Goal: Task Accomplishment & Management: Manage account settings

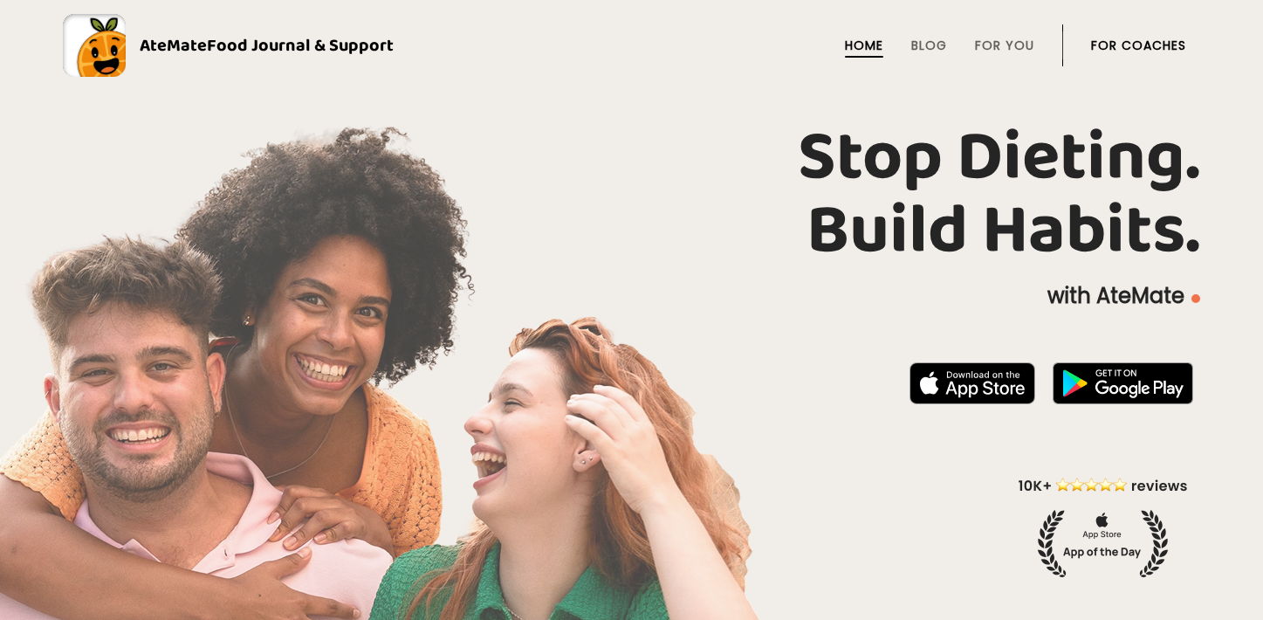
click at [1139, 52] on link "For Coaches" at bounding box center [1138, 45] width 95 height 14
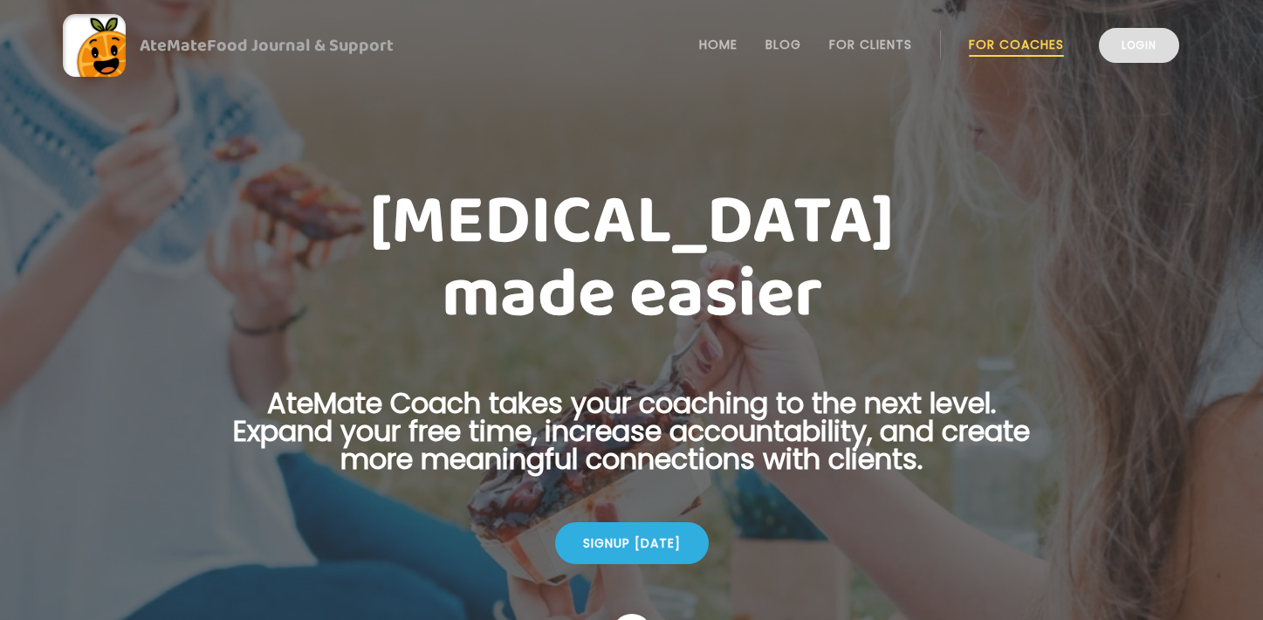
click at [1136, 37] on link "Login" at bounding box center [1139, 45] width 80 height 35
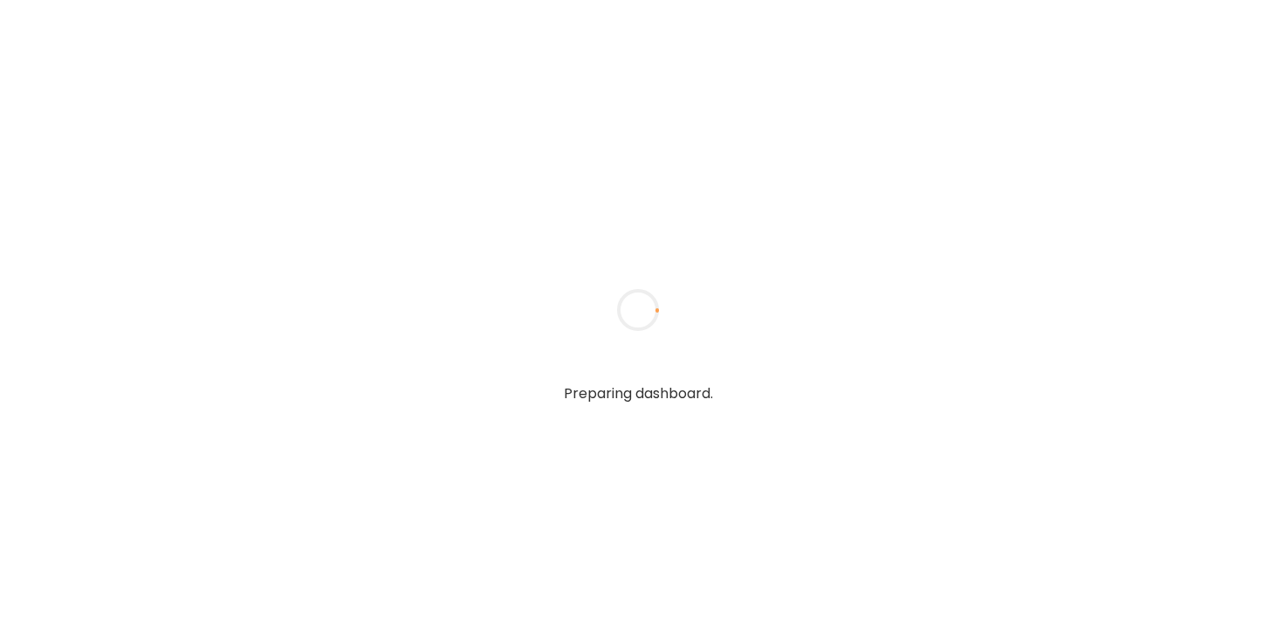
type input "**********"
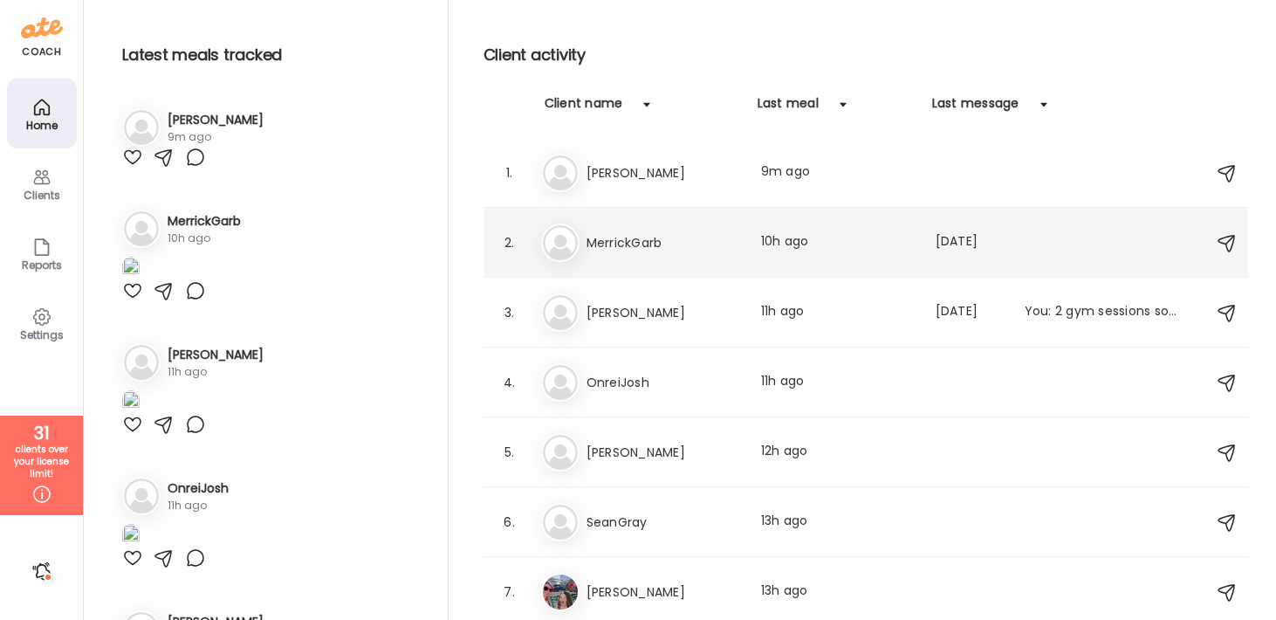
click at [612, 241] on h3 "MerrickGarb" at bounding box center [664, 242] width 154 height 21
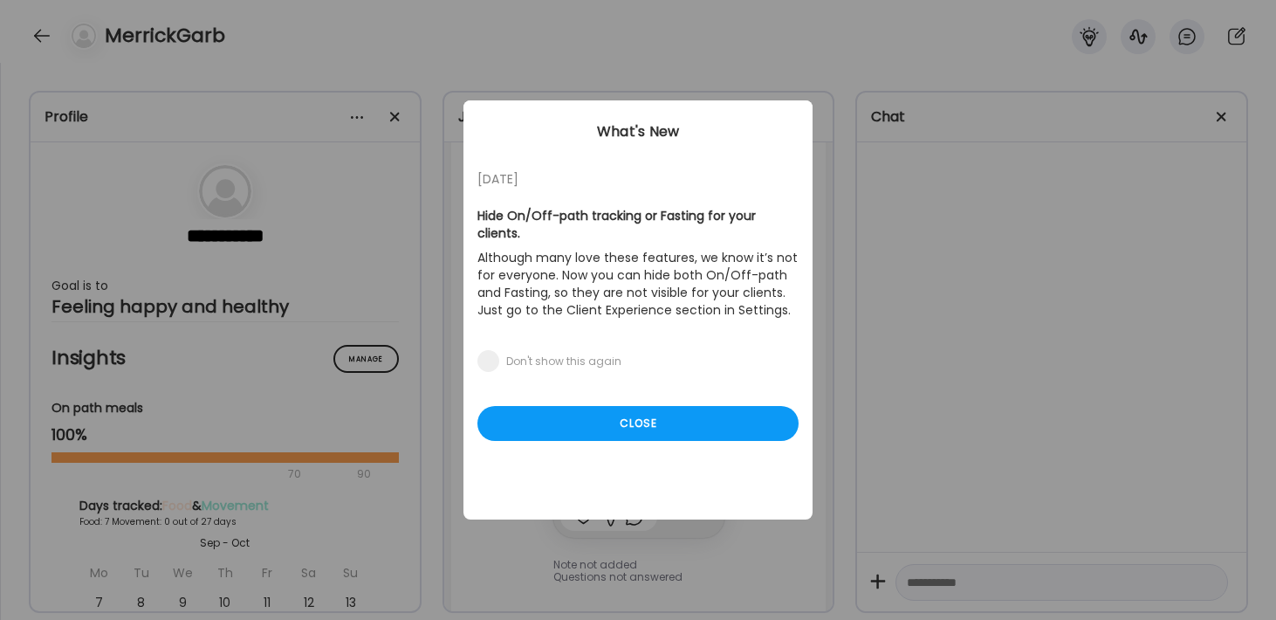
scroll to position [31939, 0]
click at [658, 406] on div "Close" at bounding box center [637, 423] width 321 height 35
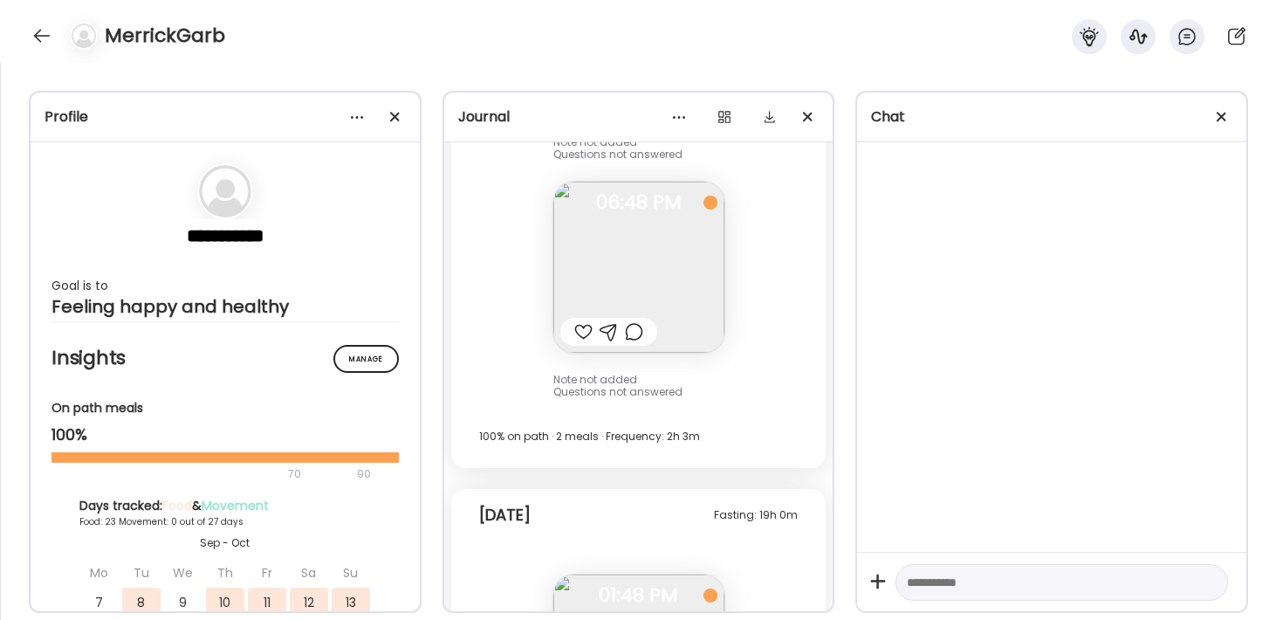
scroll to position [30932, 0]
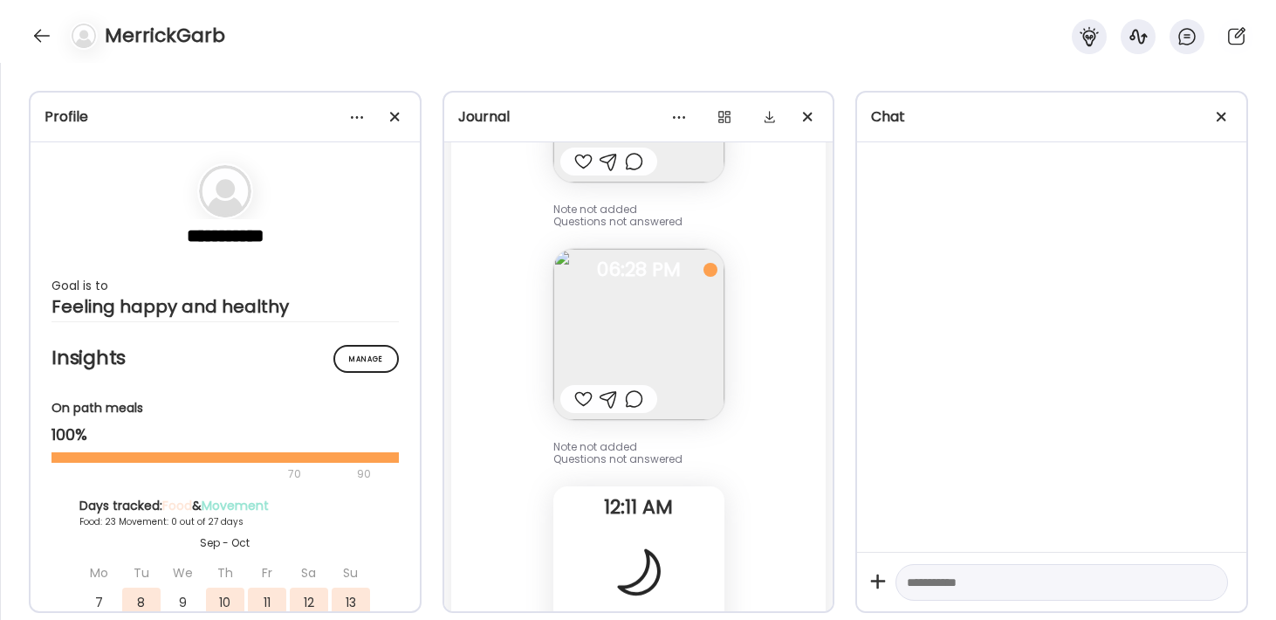
click at [615, 319] on img at bounding box center [638, 334] width 171 height 171
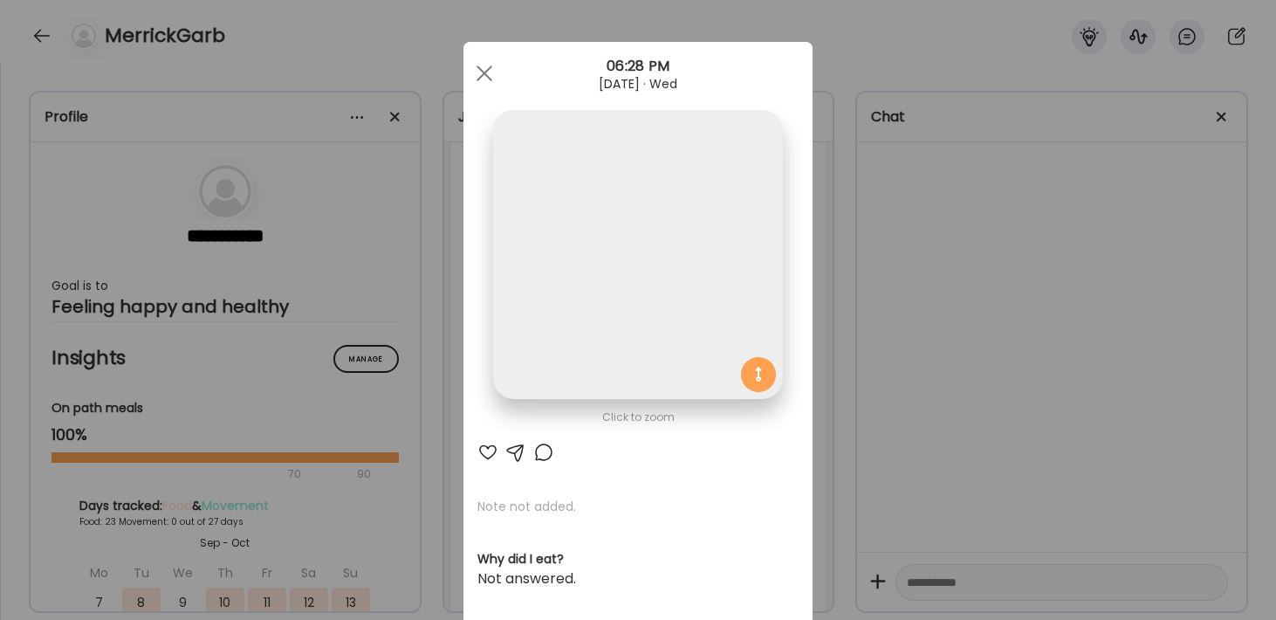
scroll to position [23958, 0]
click at [1013, 315] on div "Ate Coach Dashboard Wahoo! It’s official Take a moment to set up your Coach Pro…" at bounding box center [638, 310] width 1276 height 620
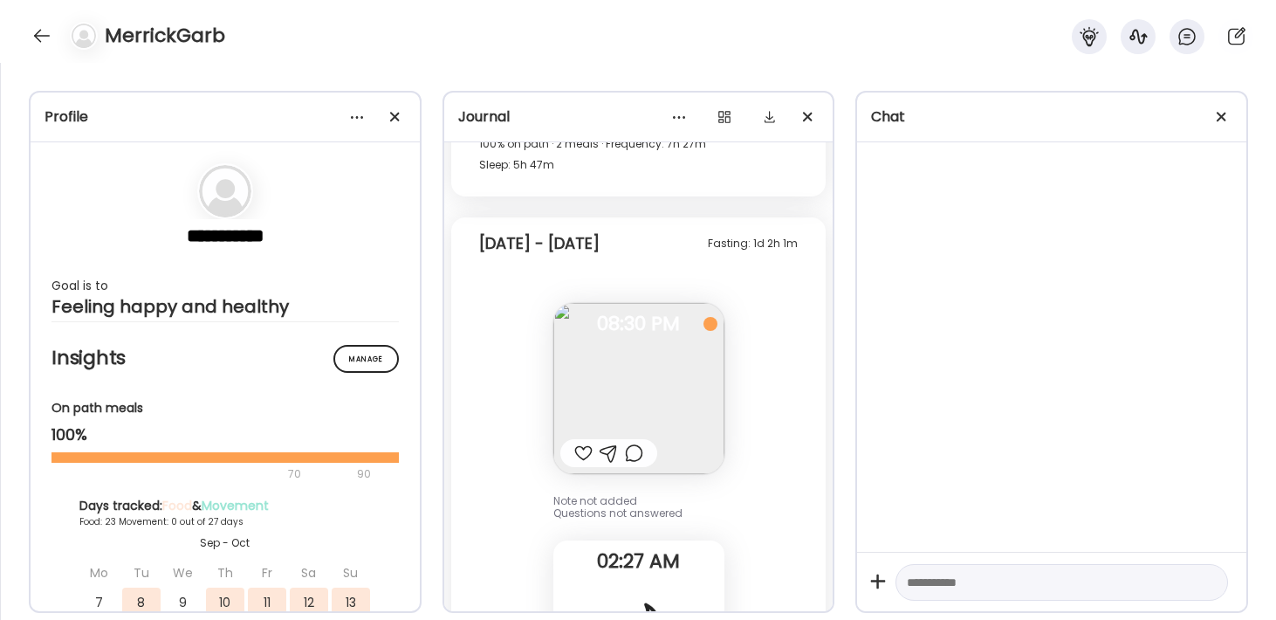
scroll to position [24542, 0]
click at [683, 355] on img at bounding box center [638, 387] width 171 height 171
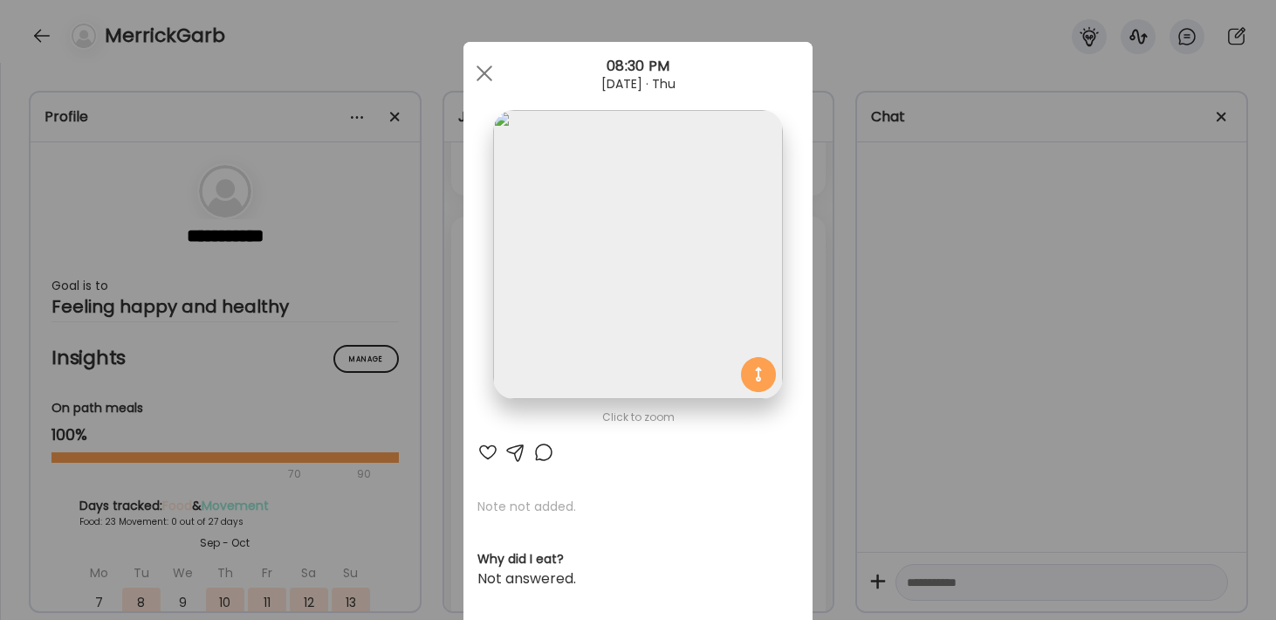
click at [964, 346] on div "Ate Coach Dashboard Wahoo! It’s official Take a moment to set up your Coach Pro…" at bounding box center [638, 310] width 1276 height 620
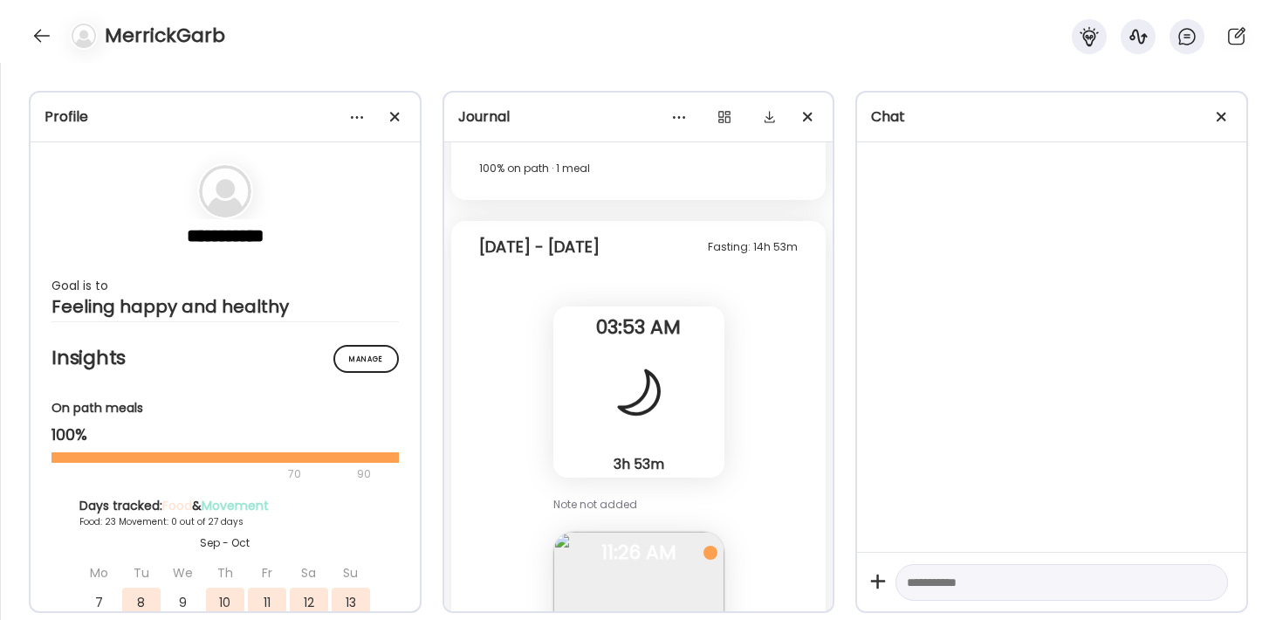
scroll to position [9909, 0]
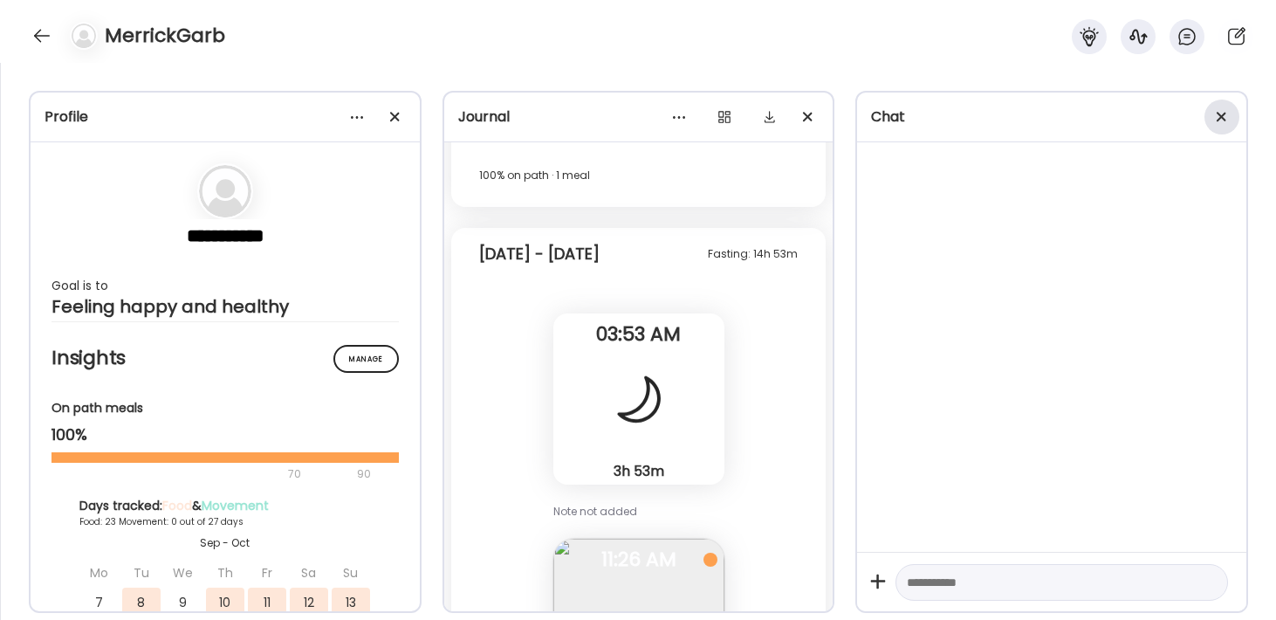
click at [1211, 111] on div at bounding box center [1222, 117] width 35 height 35
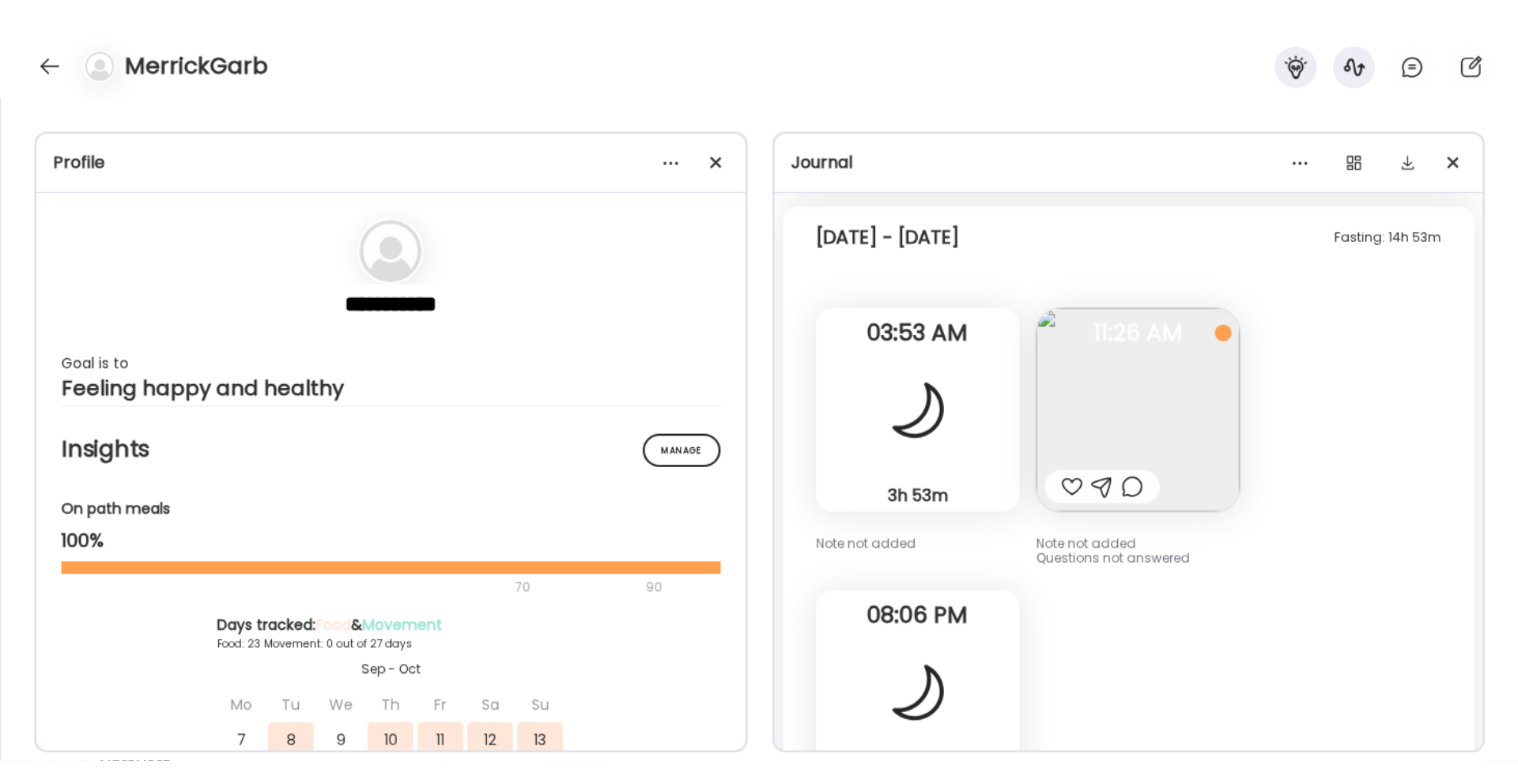
scroll to position [5053, 0]
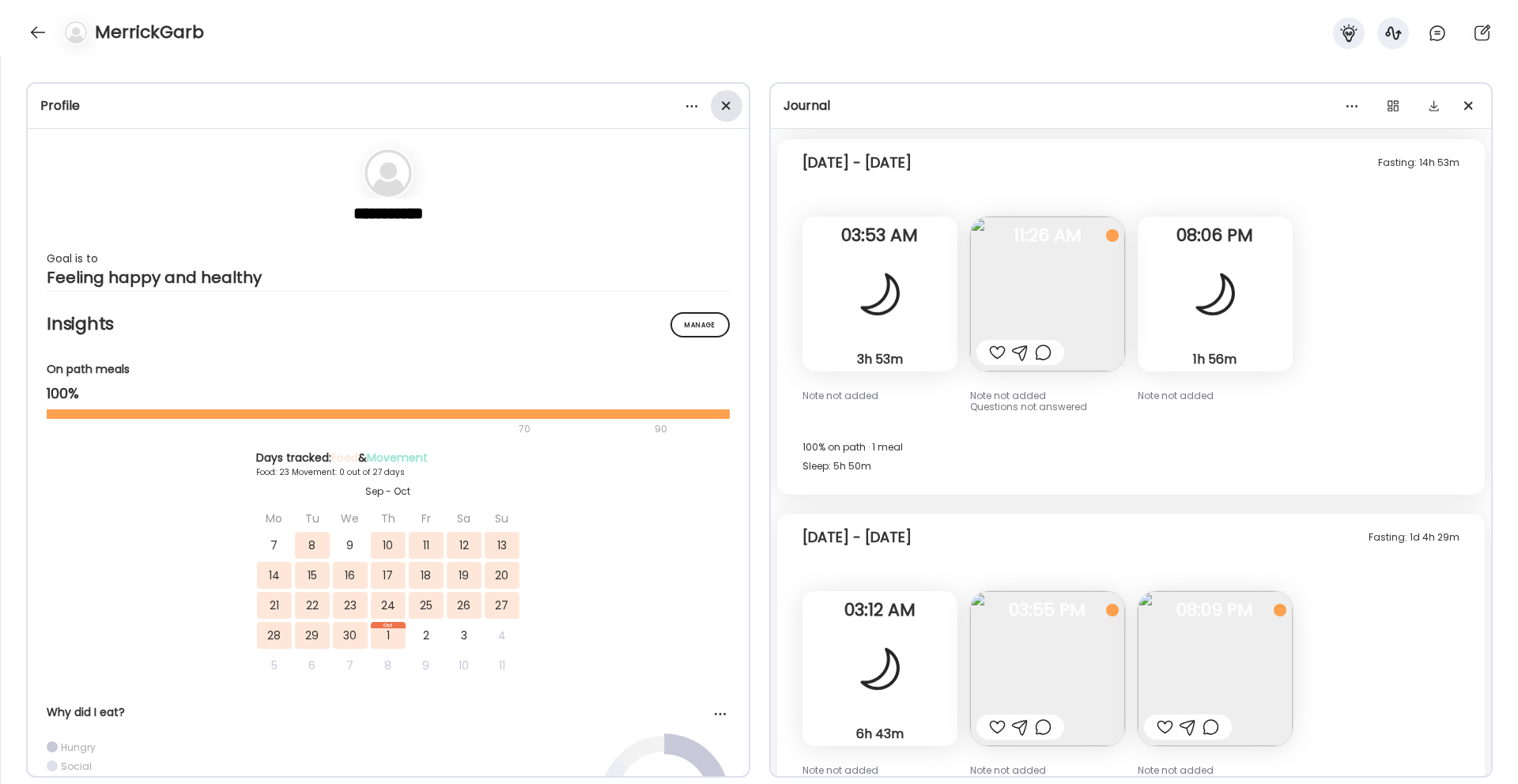
click at [724, 104] on span at bounding box center [725, 106] width 9 height 9
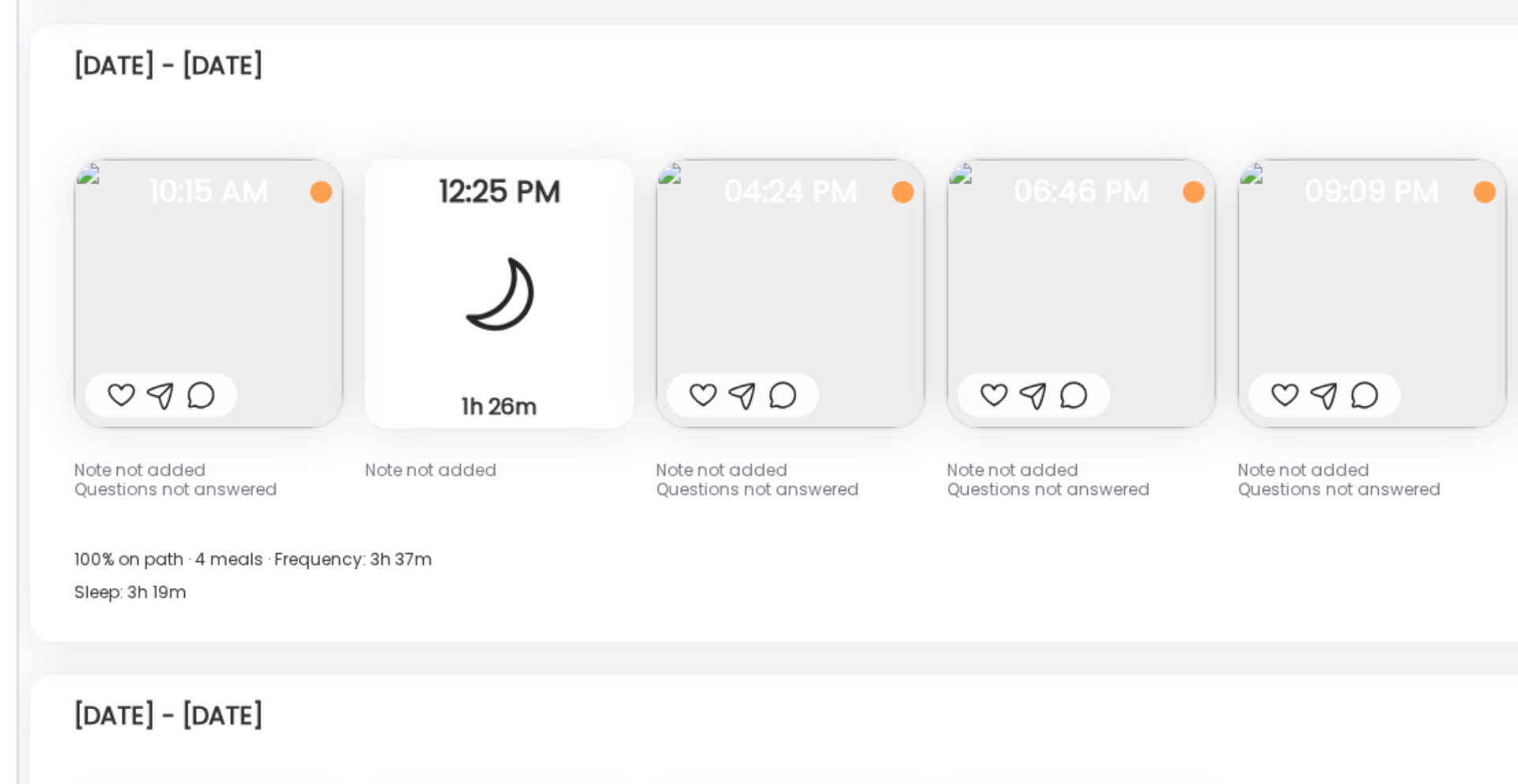
scroll to position [7434, 0]
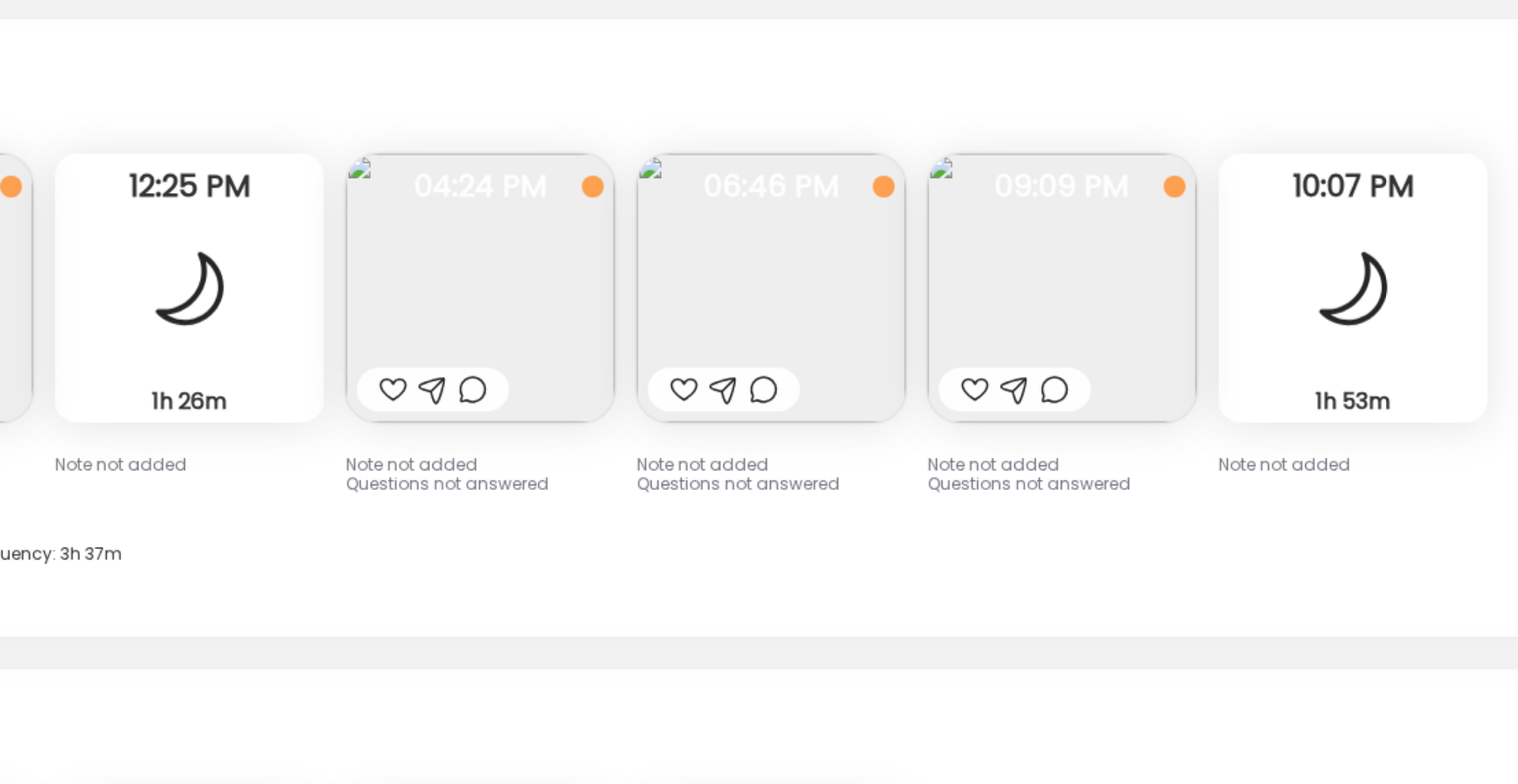
click at [425, 345] on img at bounding box center [472, 351] width 155 height 155
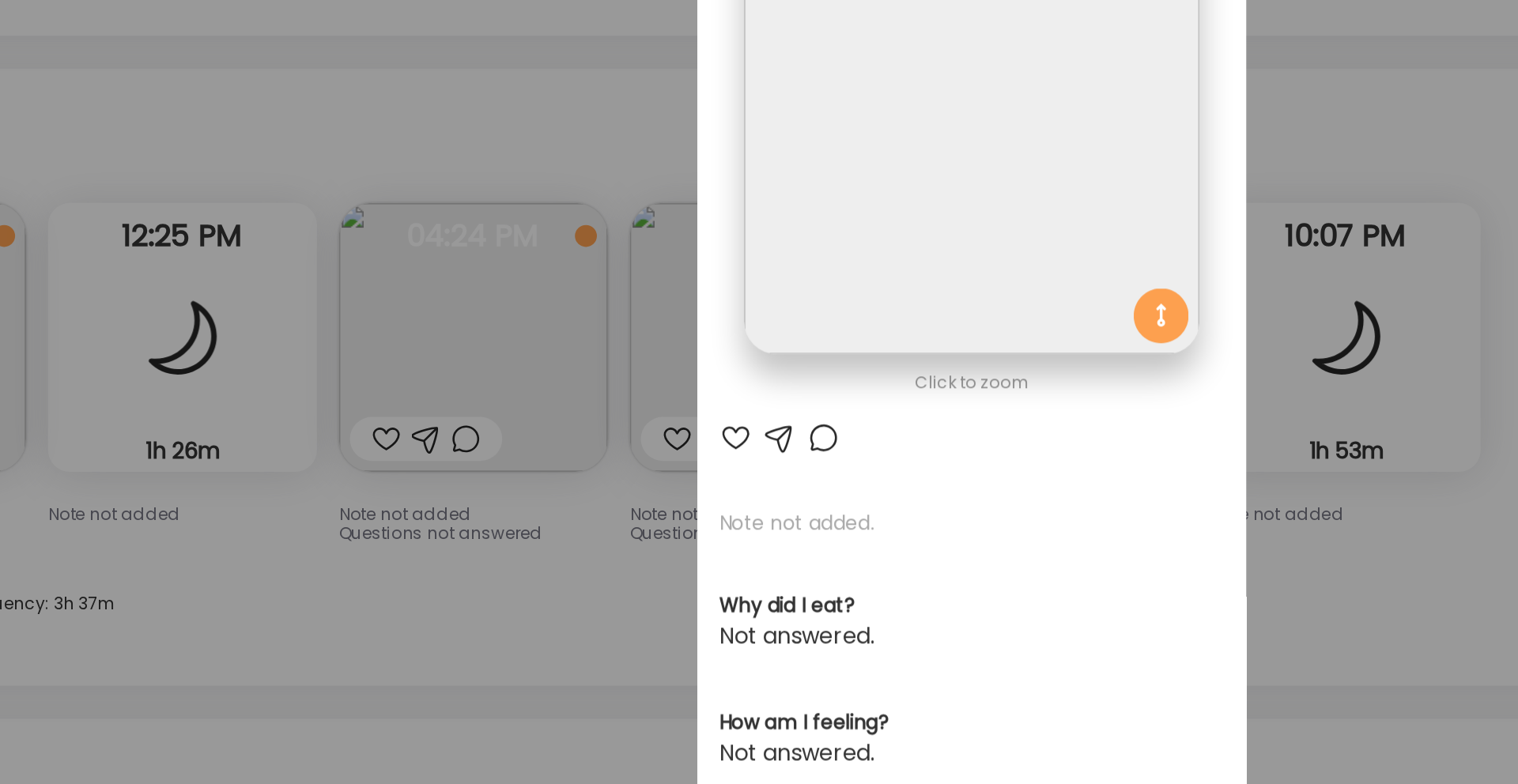
click at [557, 233] on div "Ate Coach Dashboard Wahoo! It’s official Take a moment to set up your Coach Pro…" at bounding box center [759, 392] width 1518 height 784
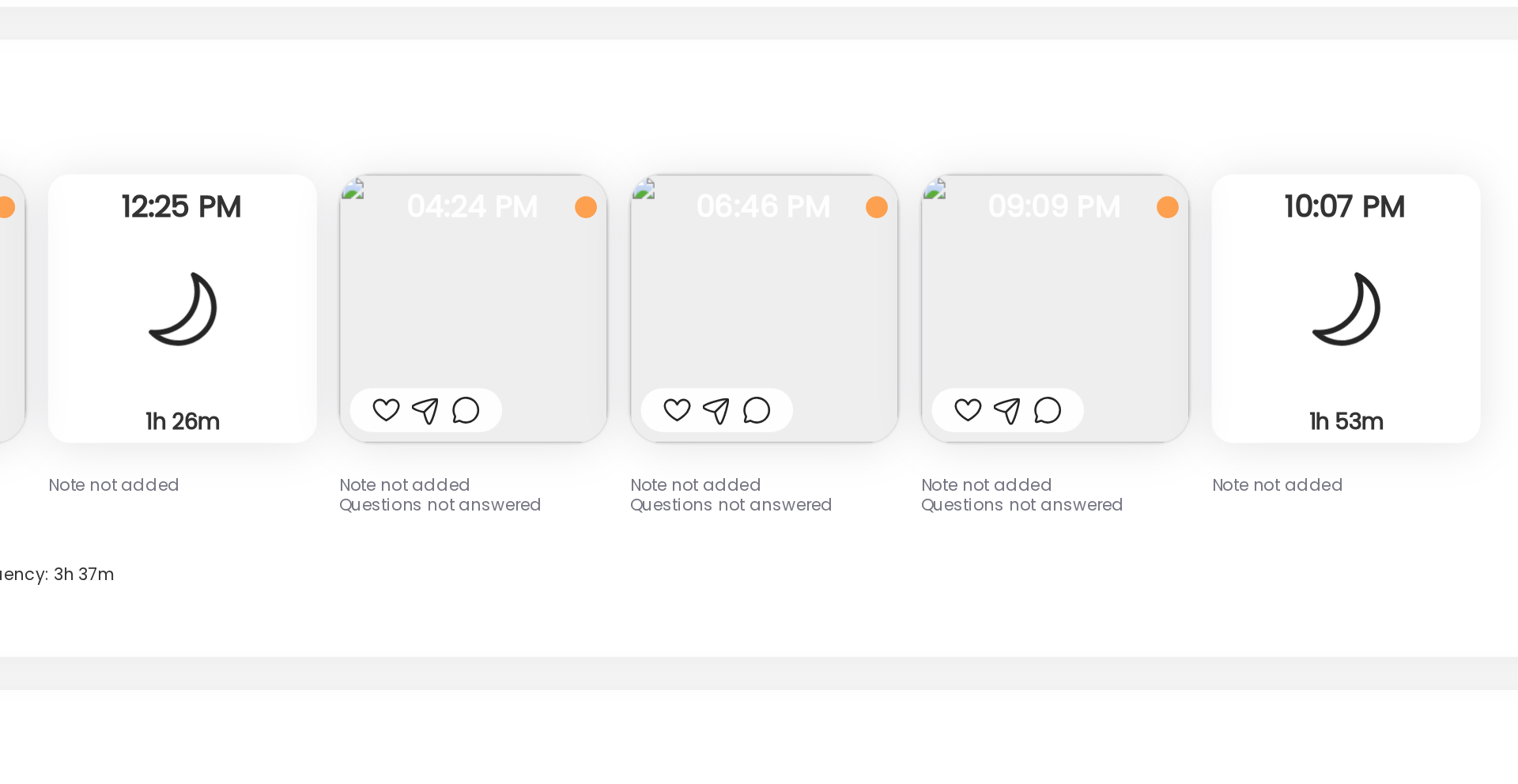
scroll to position [7452, 0]
click at [483, 362] on img at bounding box center [472, 334] width 155 height 155
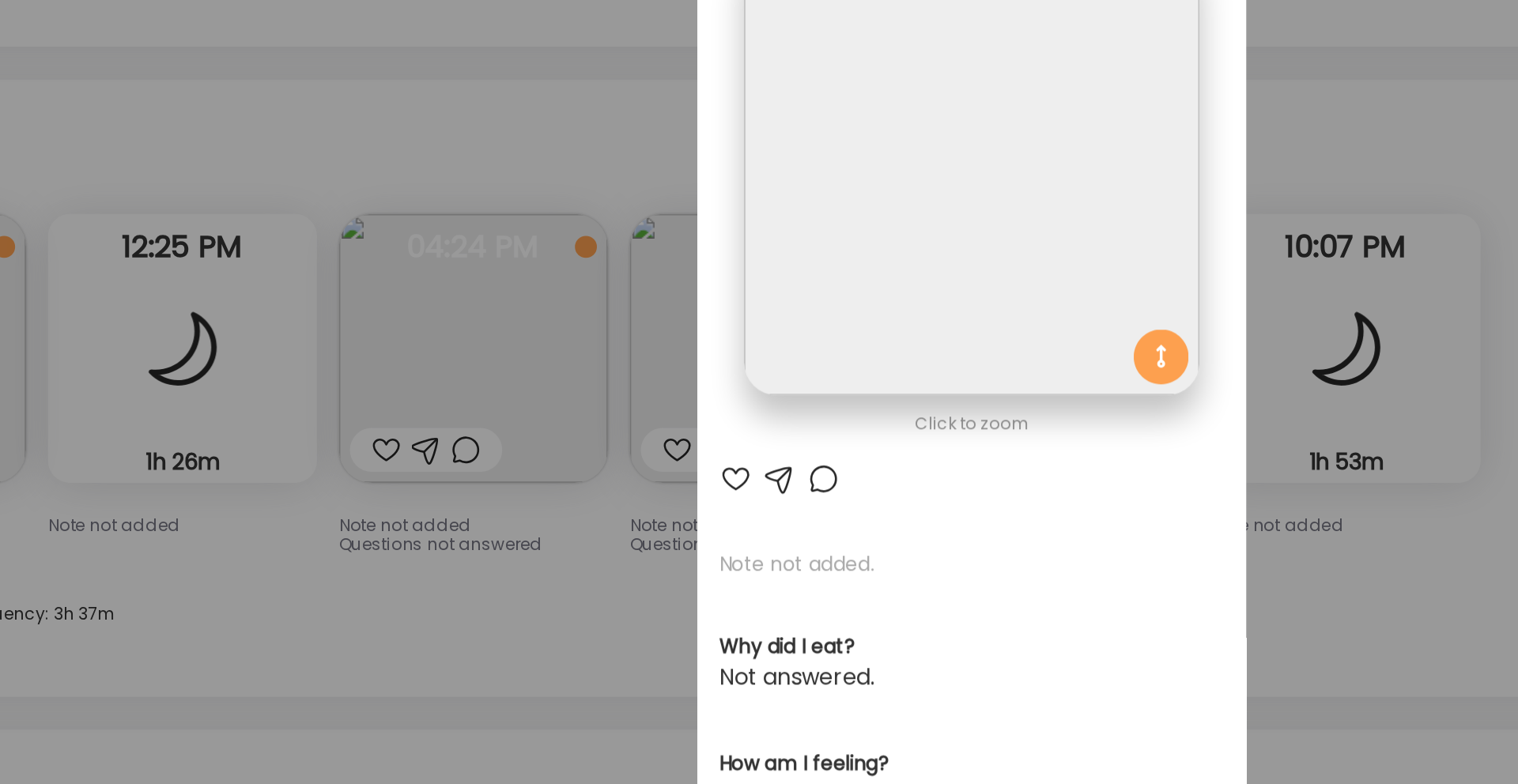
click at [583, 212] on div "Ate Coach Dashboard Wahoo! It’s official Take a moment to set up your Coach Pro…" at bounding box center [759, 392] width 1518 height 784
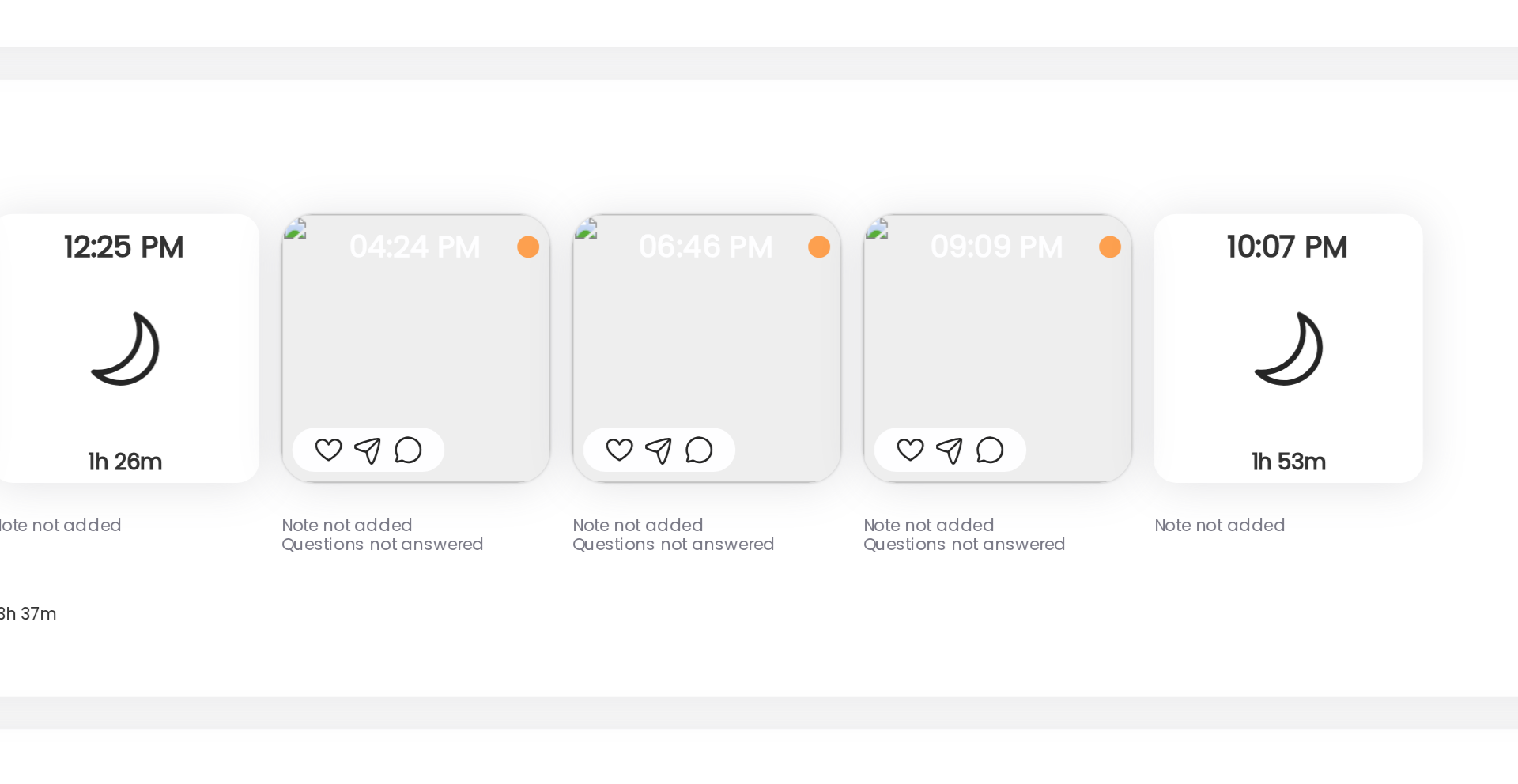
click at [685, 343] on img at bounding box center [639, 334] width 155 height 155
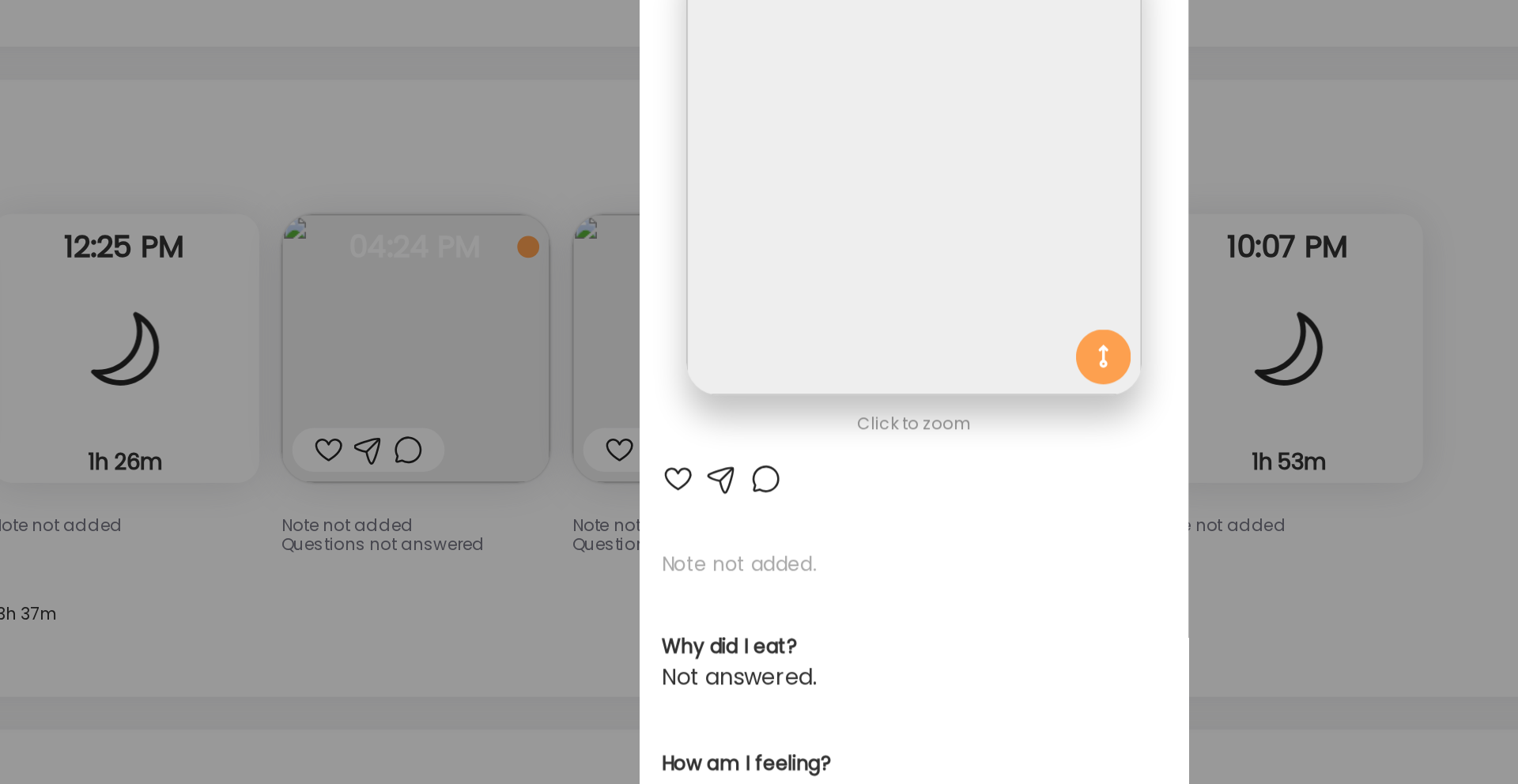
click at [988, 229] on div "Ate Coach Dashboard Wahoo! It’s official Take a moment to set up your Coach Pro…" at bounding box center [759, 392] width 1518 height 784
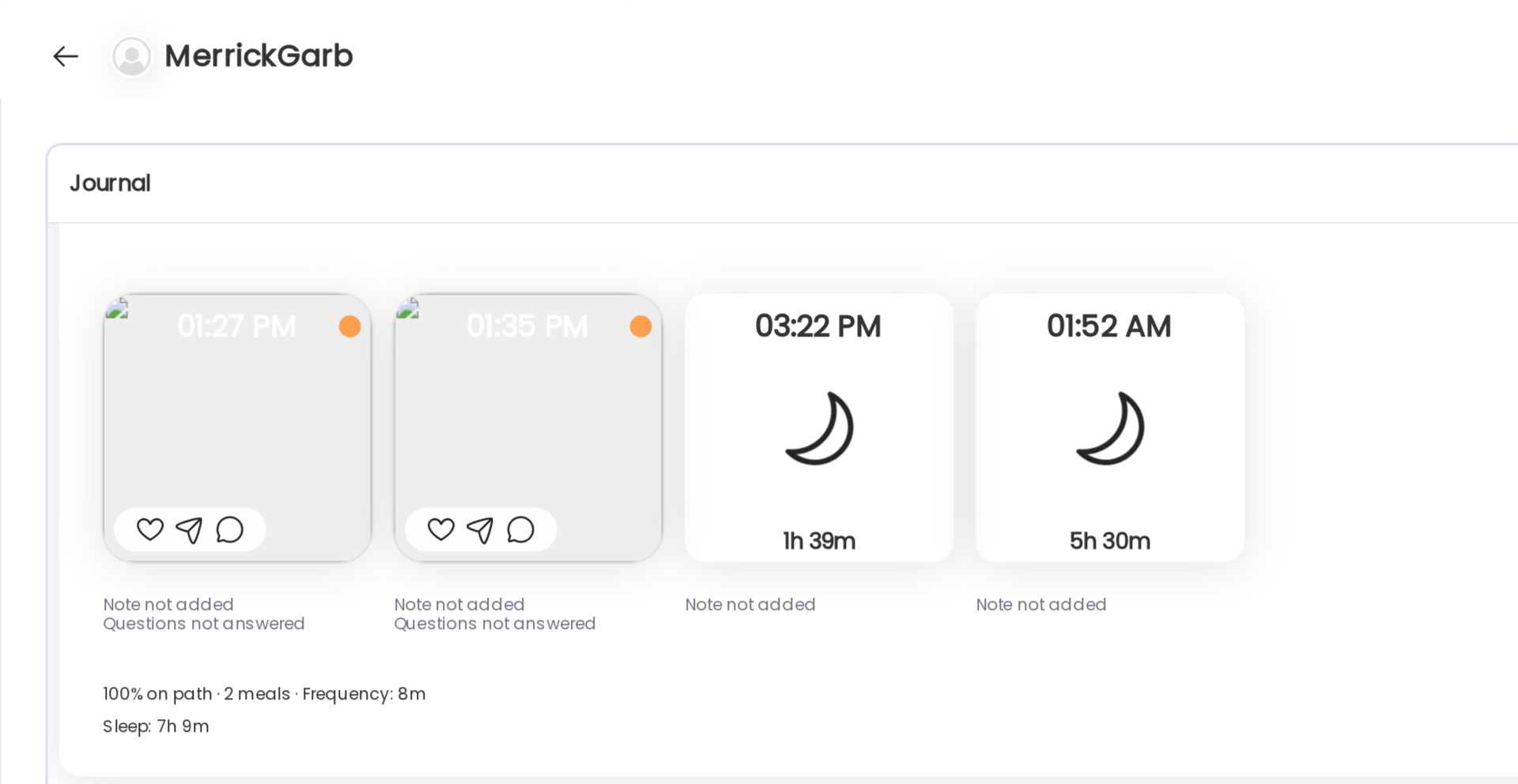
scroll to position [7912, 0]
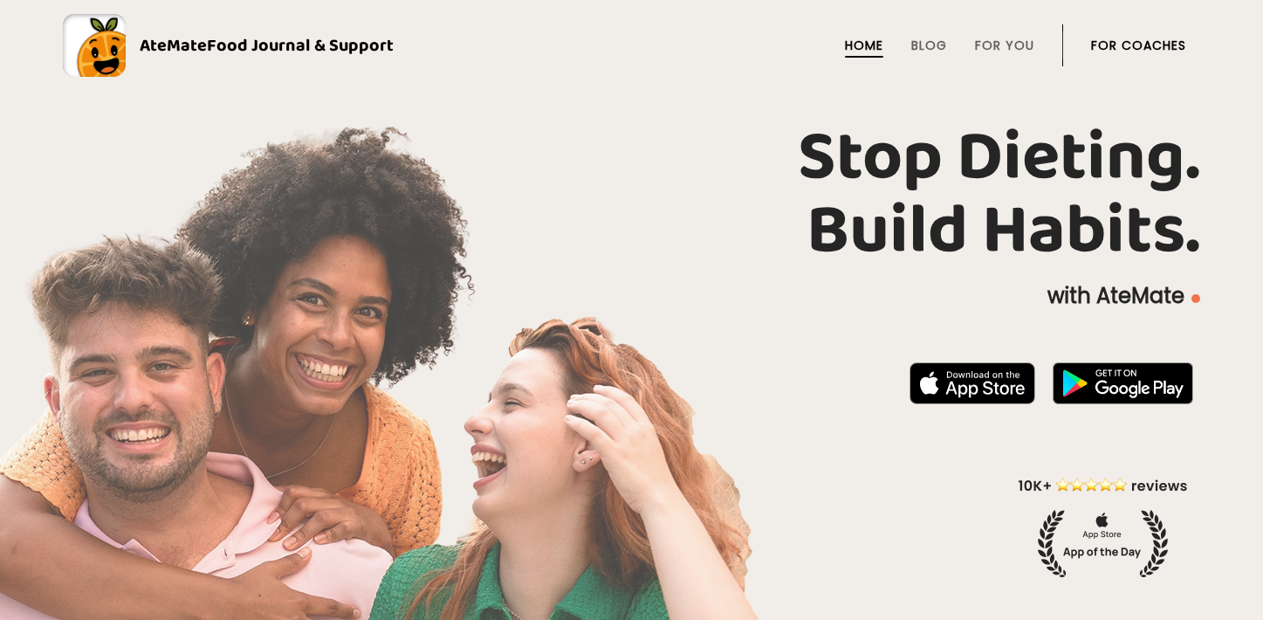
click at [1118, 38] on link "For Coaches" at bounding box center [1138, 45] width 95 height 14
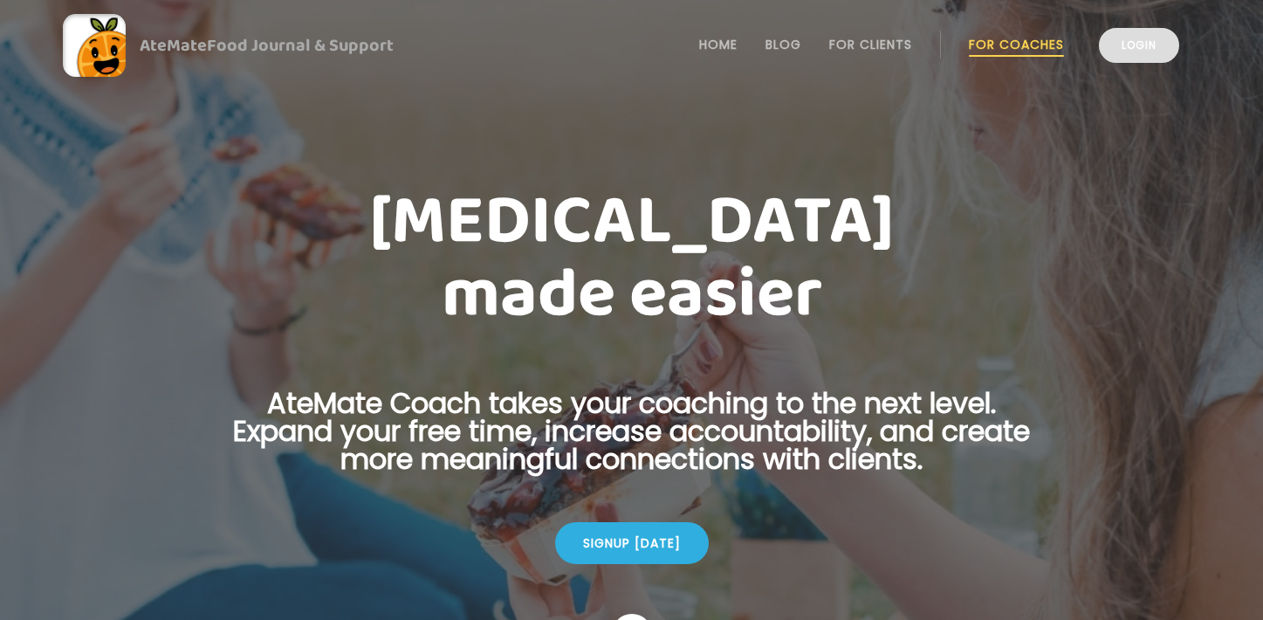
click at [1138, 45] on link "Login" at bounding box center [1139, 45] width 80 height 35
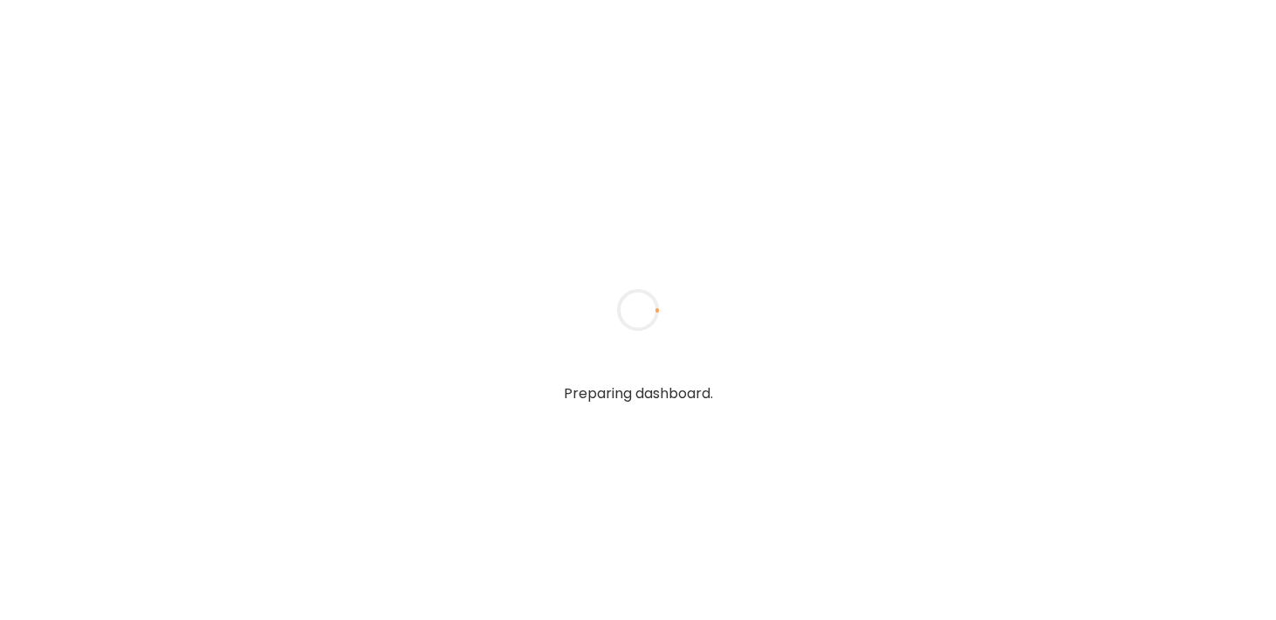
type input "**********"
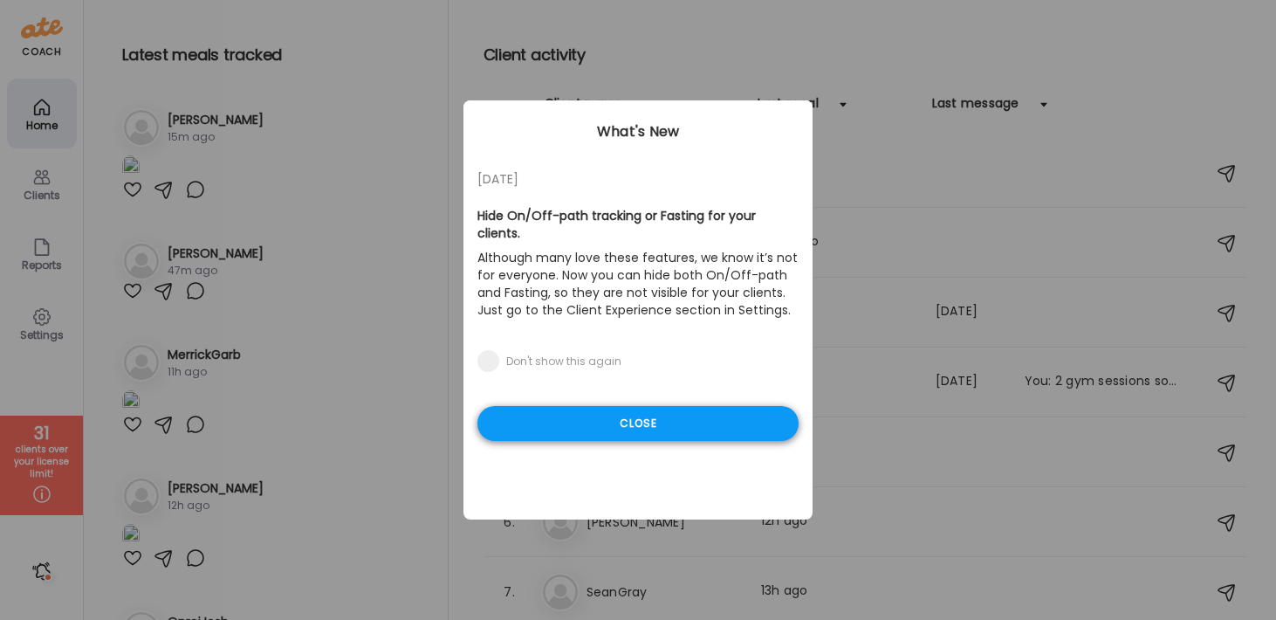
click at [638, 416] on div "Close" at bounding box center [637, 423] width 321 height 35
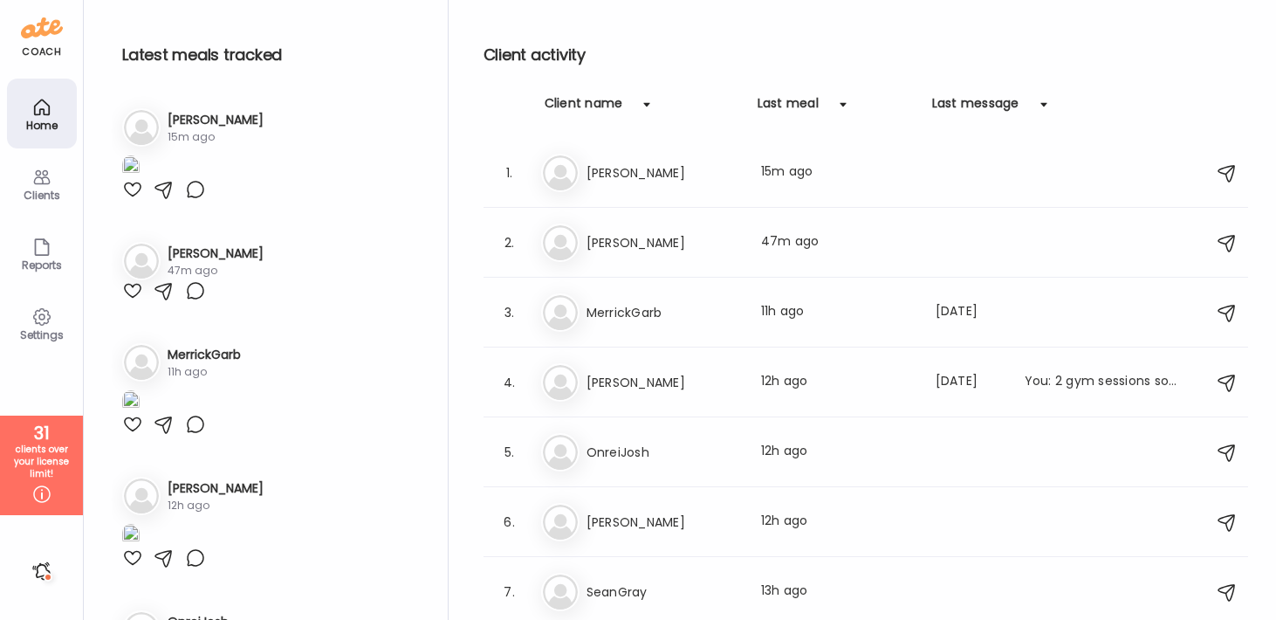
click at [696, 312] on h3 "MerrickGarb" at bounding box center [664, 312] width 154 height 21
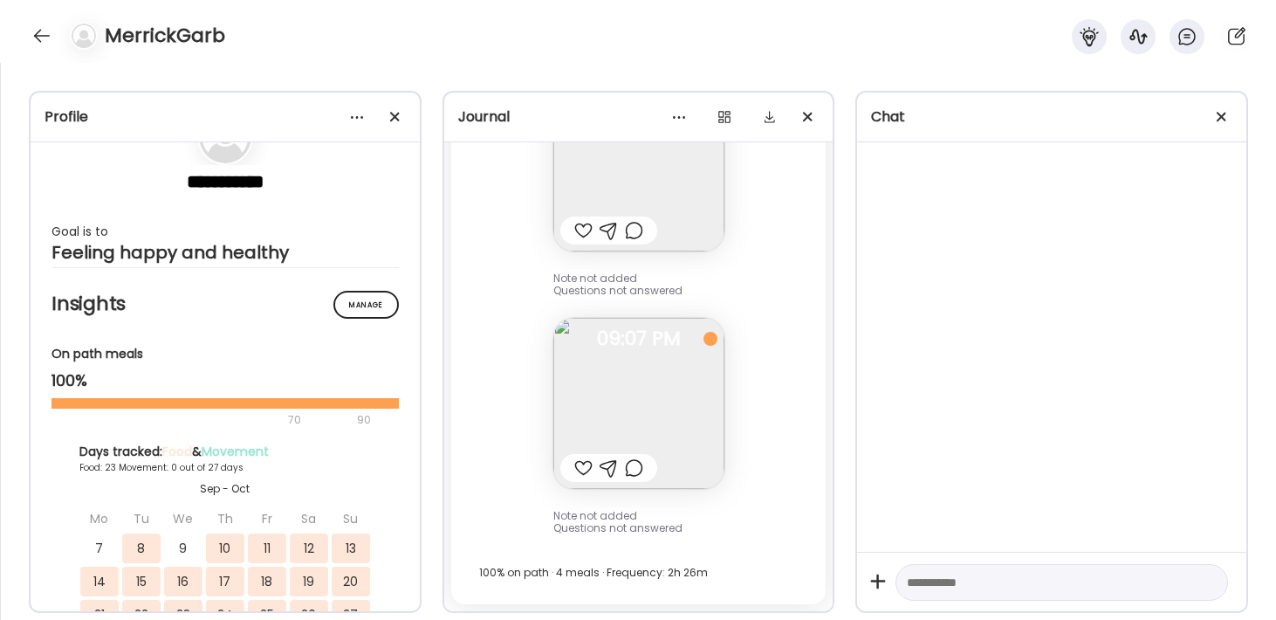
scroll to position [67, 0]
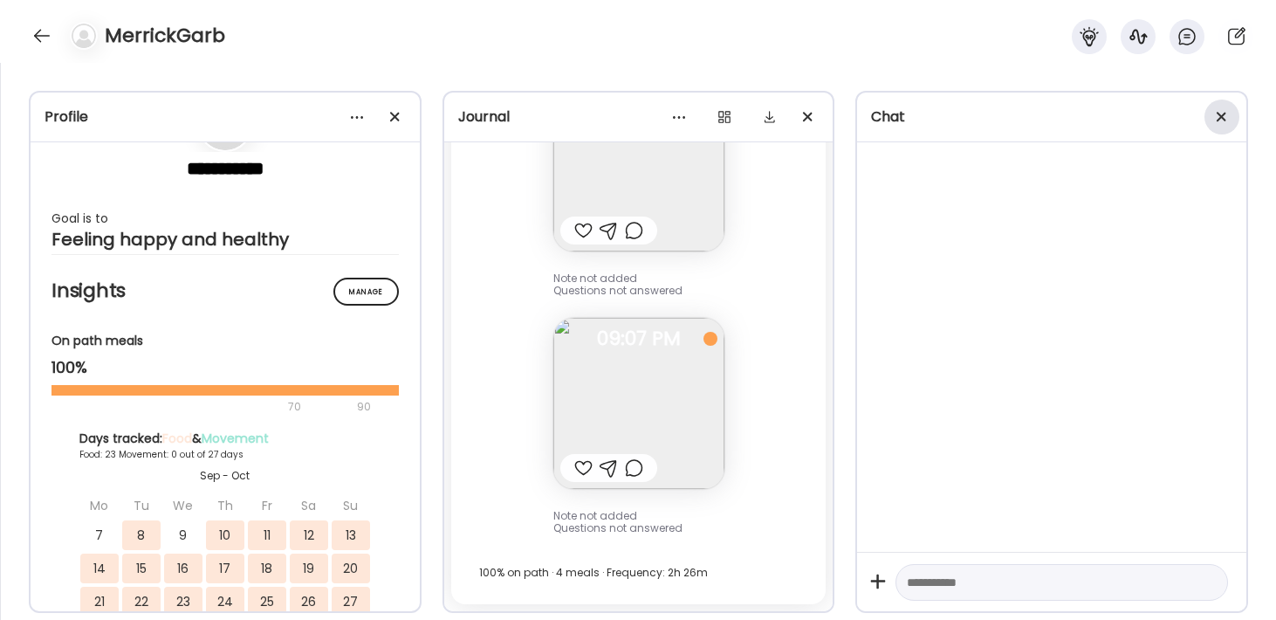
click at [1237, 115] on div at bounding box center [1222, 117] width 35 height 35
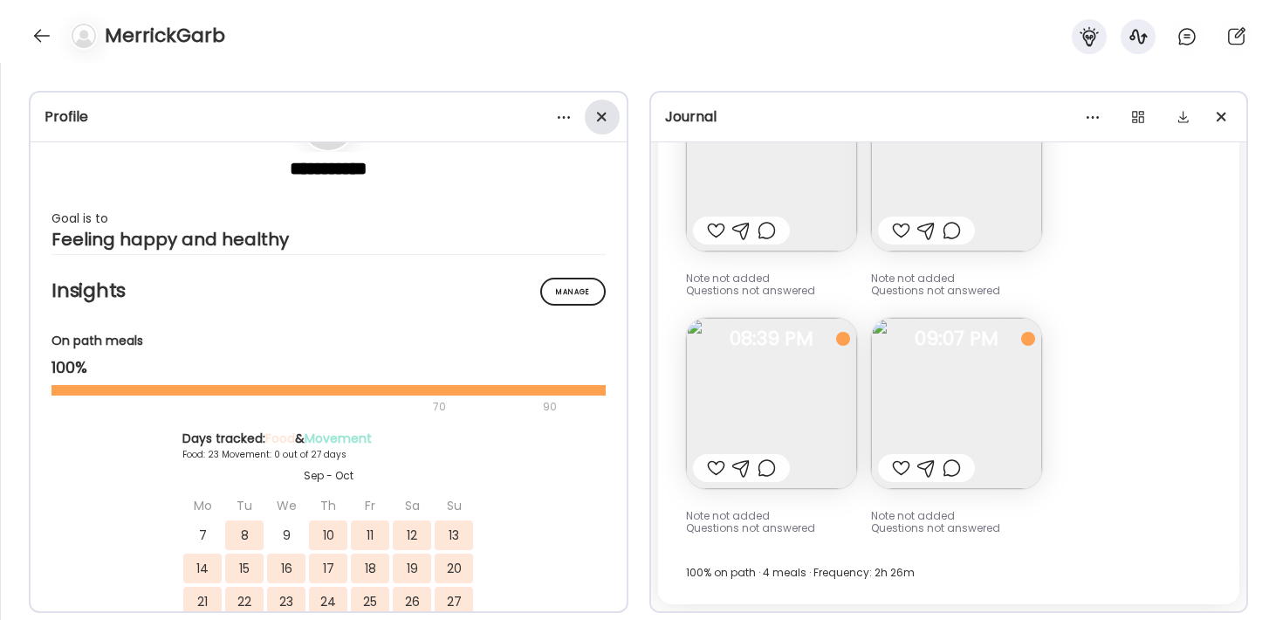
click at [599, 115] on span at bounding box center [601, 117] width 10 height 10
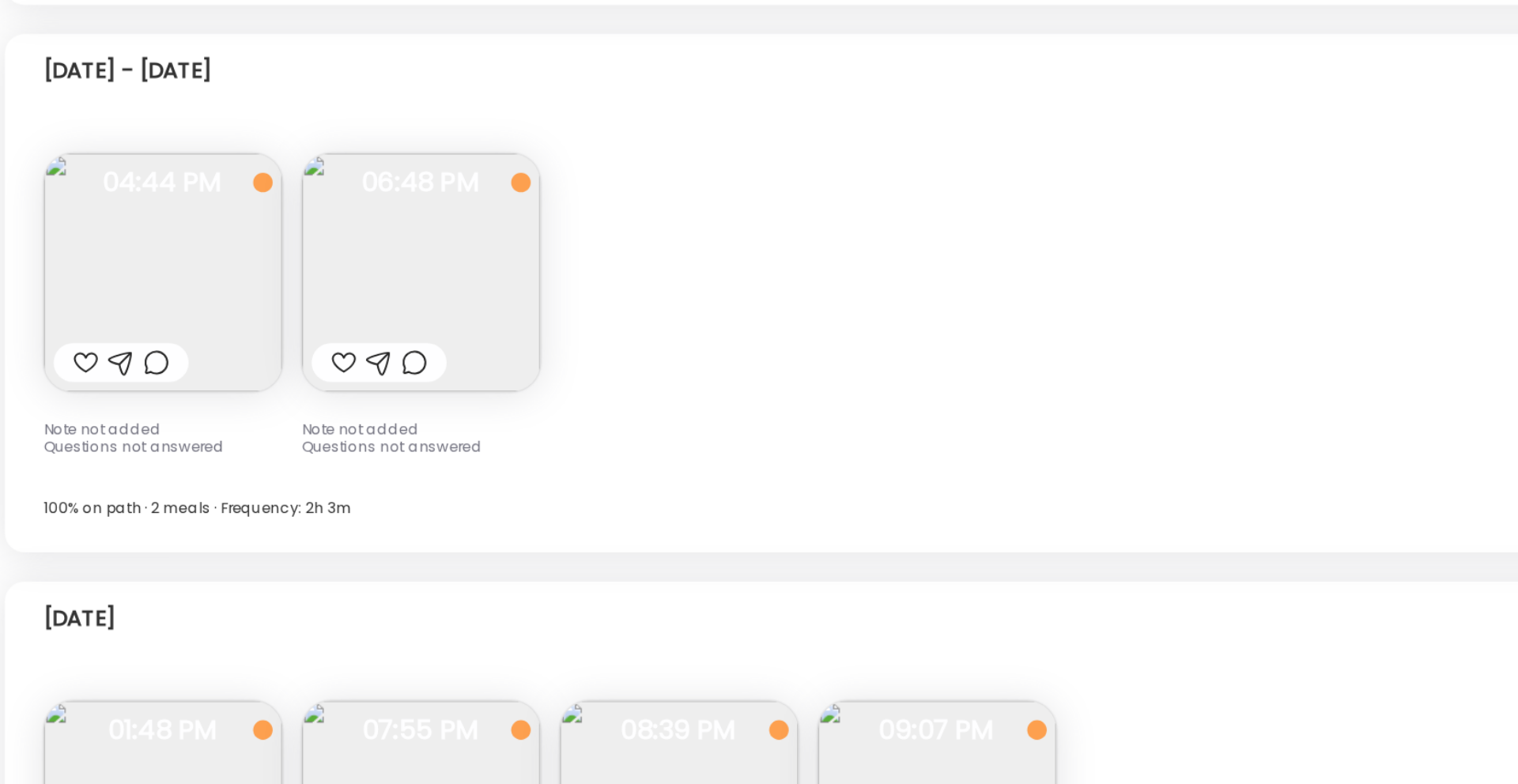
scroll to position [11744, 0]
click at [143, 358] on img at bounding box center [136, 339] width 155 height 155
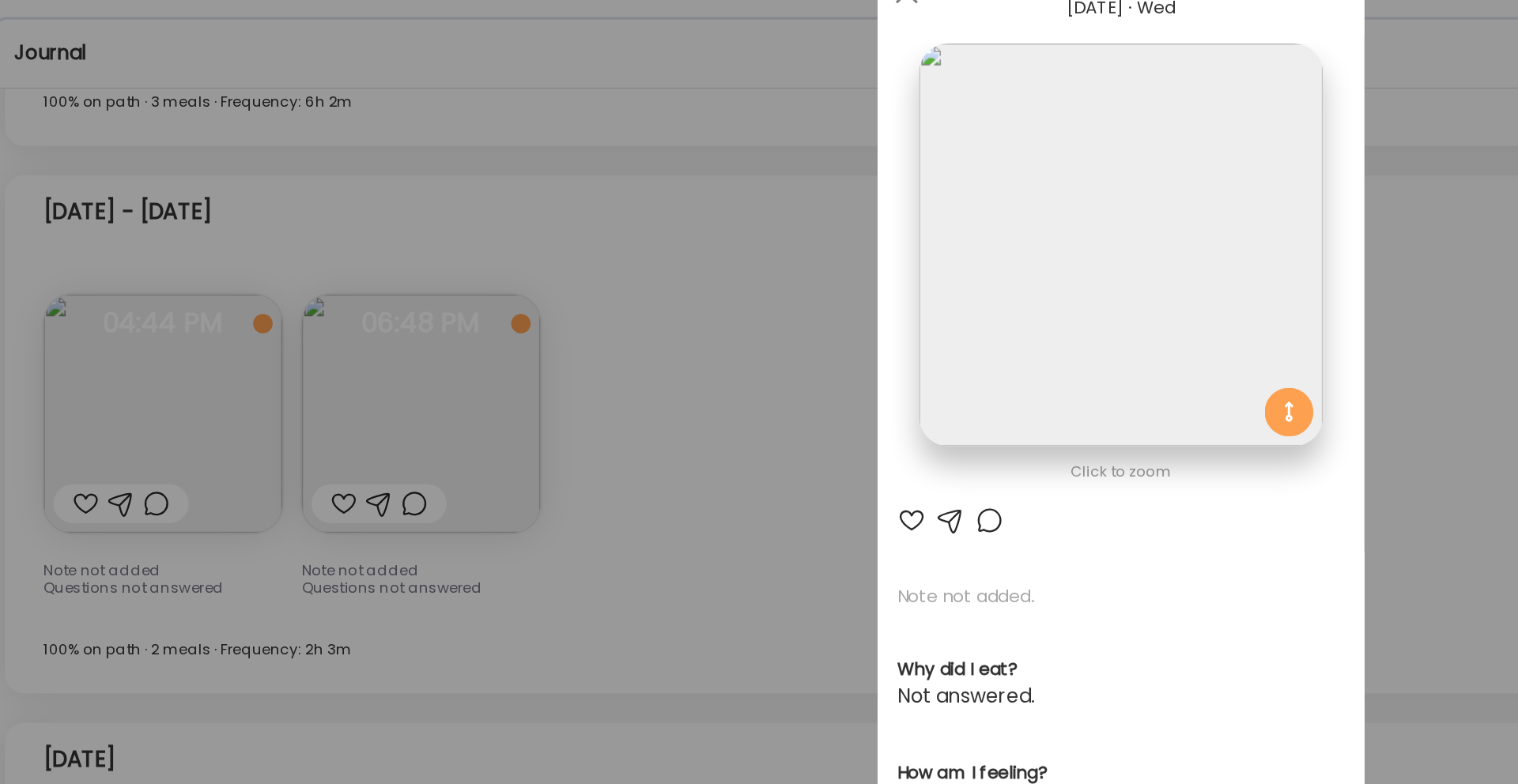
click at [472, 301] on div "Ate Coach Dashboard Wahoo! It’s official Take a moment to set up your Coach Pro…" at bounding box center [759, 392] width 1518 height 784
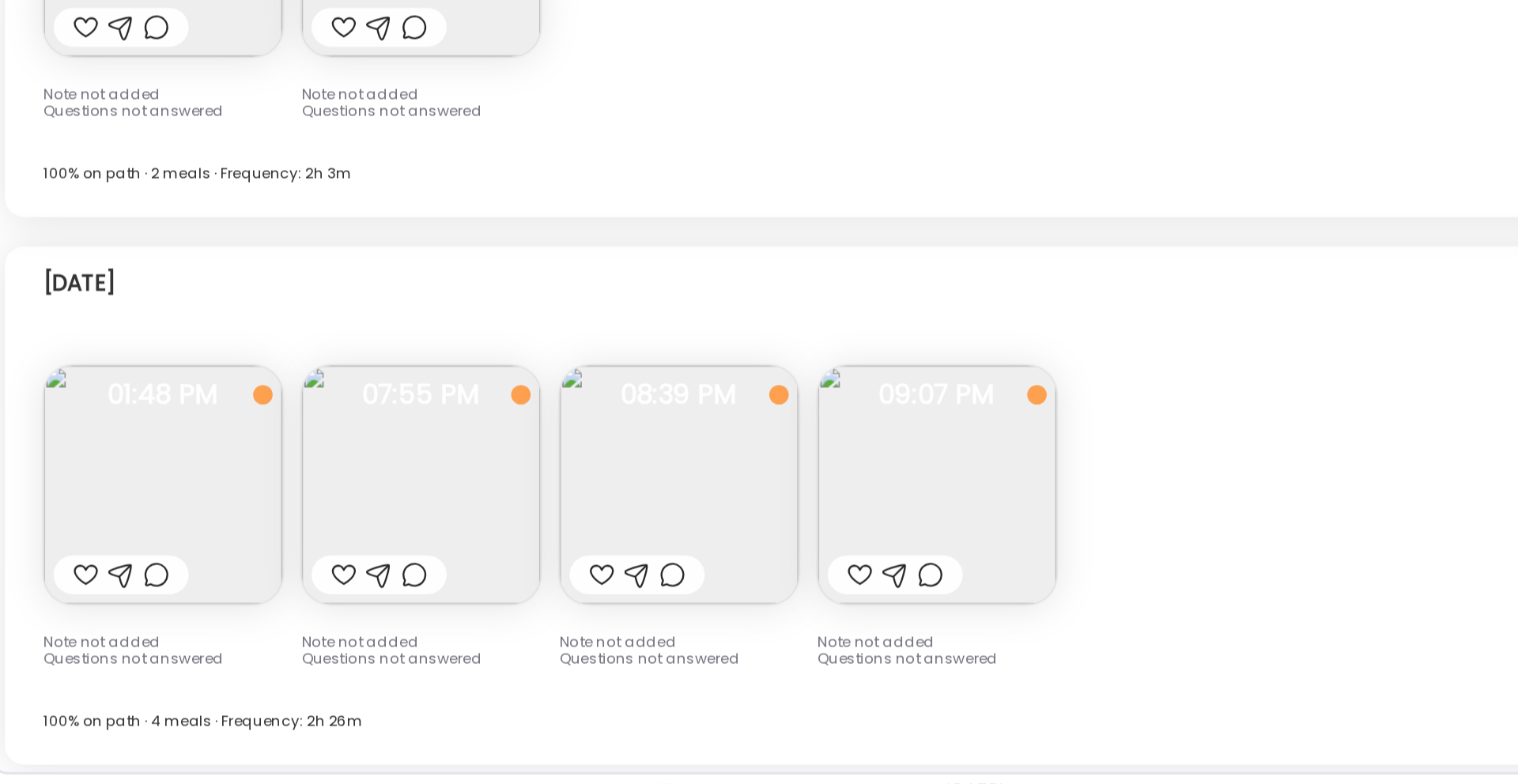
scroll to position [11851, 0]
